Goal: Information Seeking & Learning: Learn about a topic

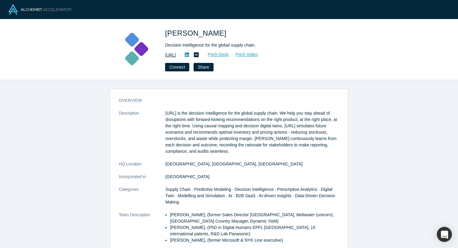
click at [176, 56] on link "[URL]" at bounding box center [170, 55] width 11 height 6
click at [229, 54] on link "Pitch Deck" at bounding box center [215, 54] width 28 height 7
click at [258, 53] on link "Pitch Video" at bounding box center [243, 54] width 29 height 7
